Goal: Information Seeking & Learning: Learn about a topic

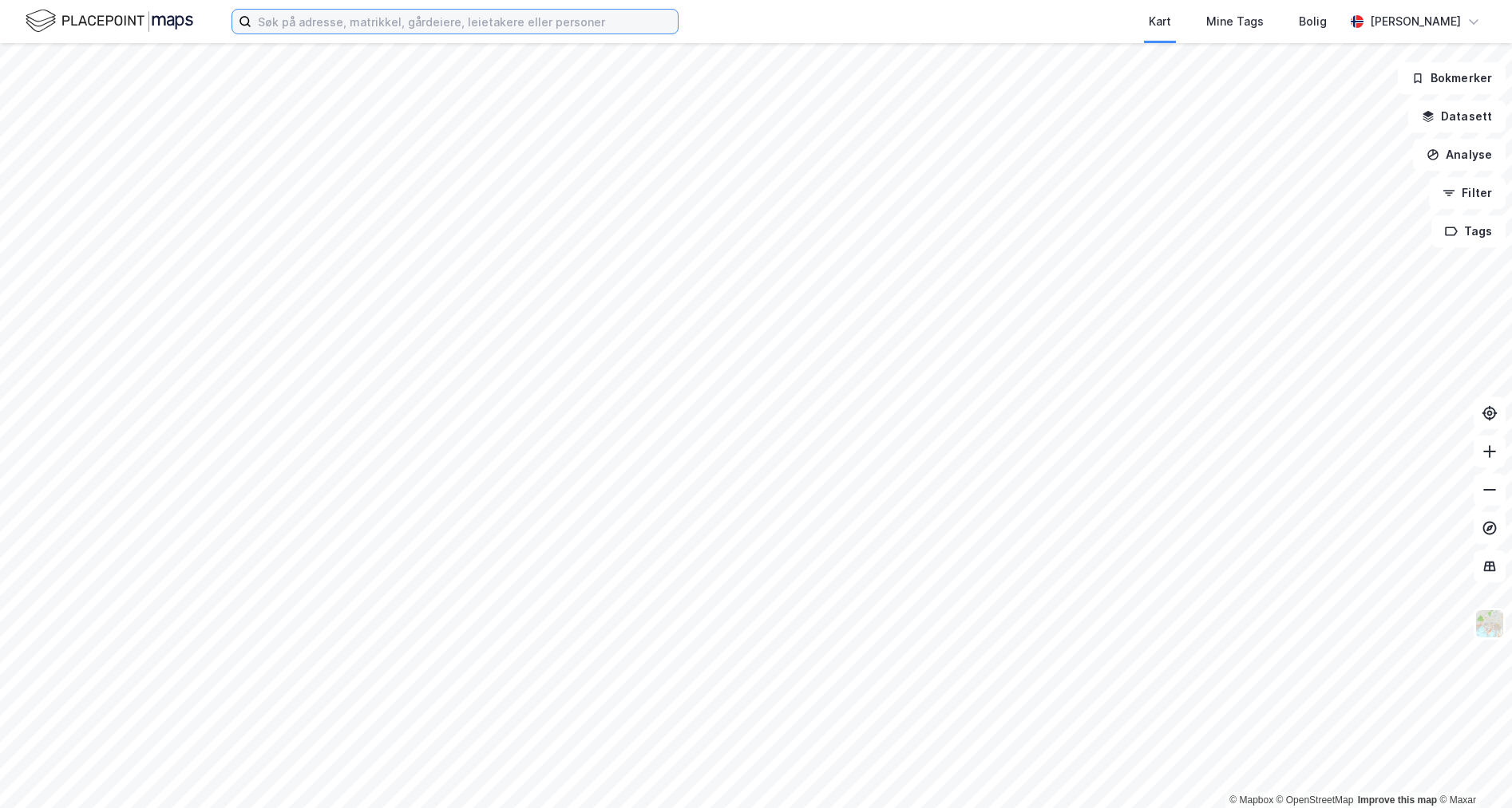
click at [323, 30] on input at bounding box center [464, 21] width 426 height 24
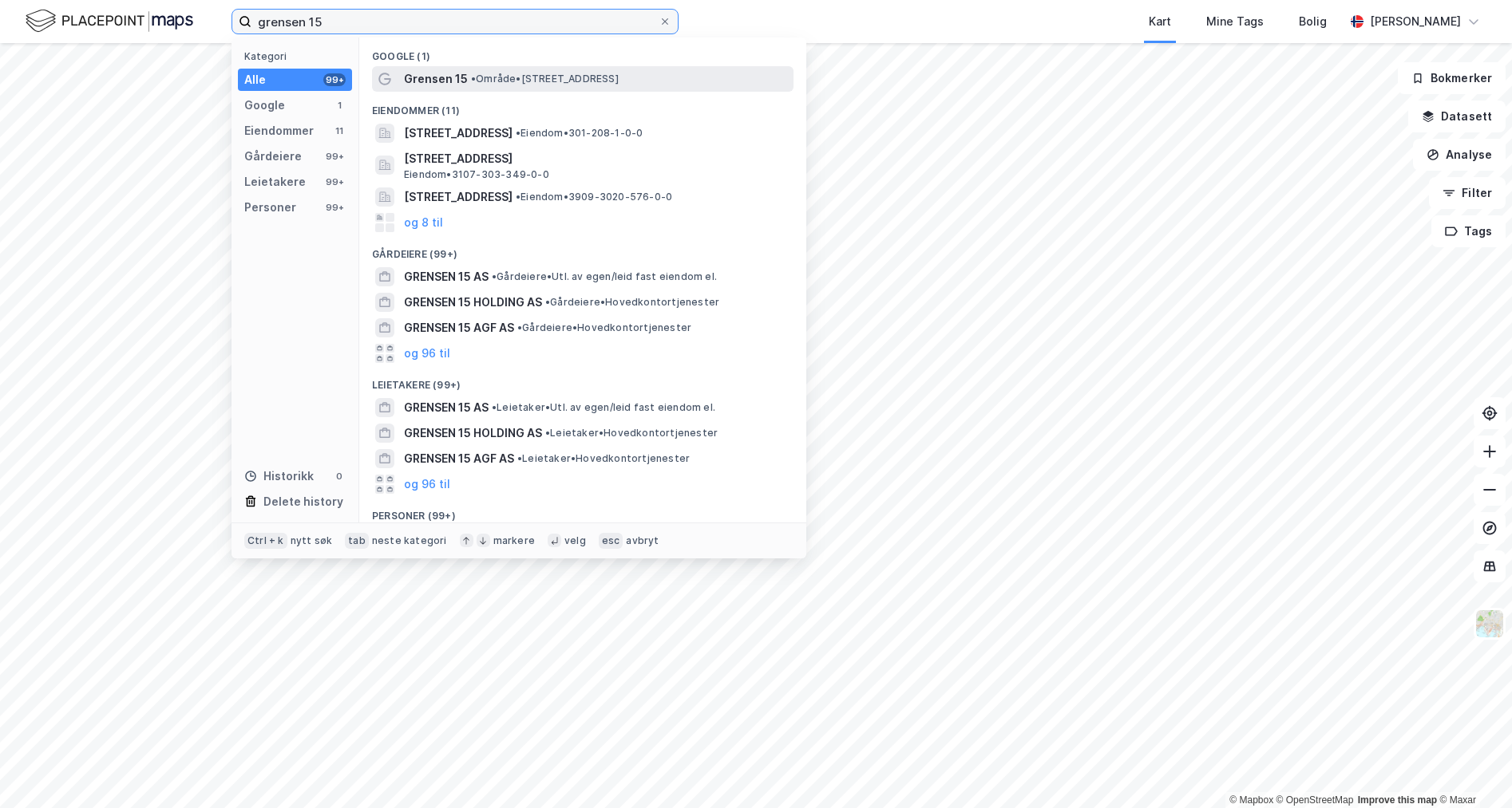
type input "grensen 15"
click at [489, 80] on span "• Område • [STREET_ADDRESS]" at bounding box center [544, 78] width 147 height 13
click at [356, 30] on input "grensen 15" at bounding box center [454, 21] width 407 height 24
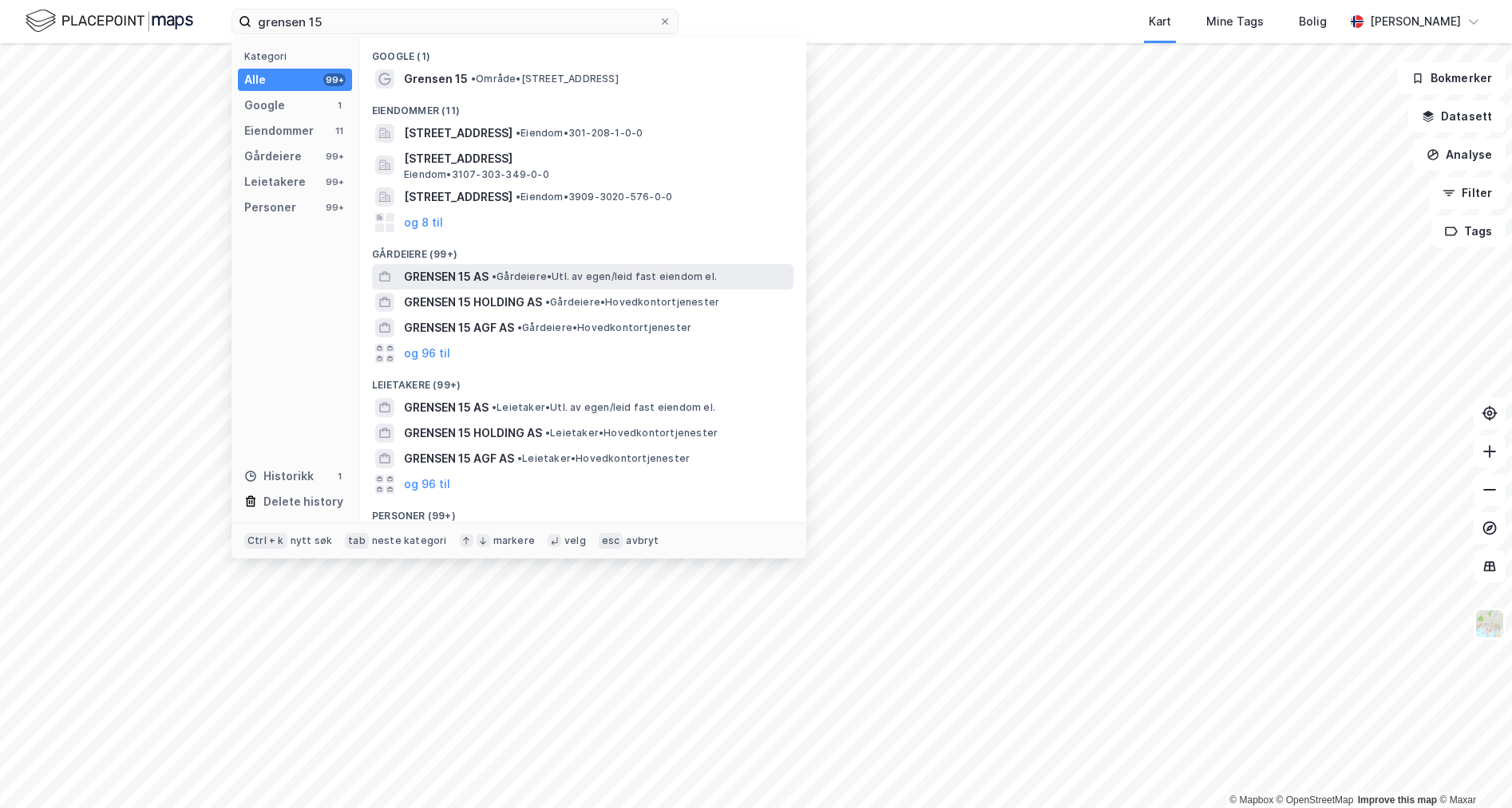
click at [454, 281] on span "GRENSEN 15 AS" at bounding box center [446, 277] width 85 height 19
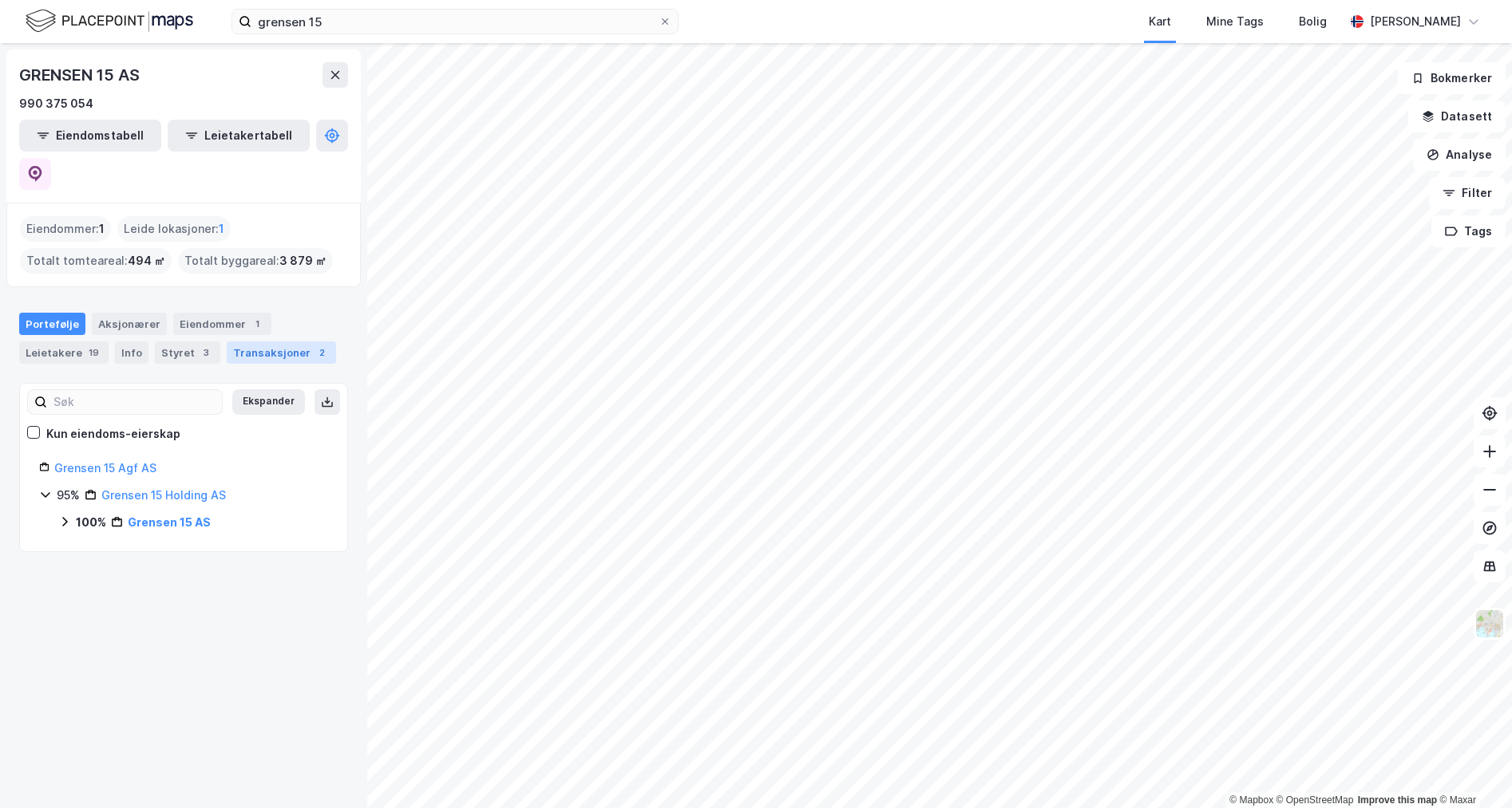
click at [260, 342] on div "Transaksjoner 2" at bounding box center [281, 353] width 109 height 23
